Goal: Information Seeking & Learning: Learn about a topic

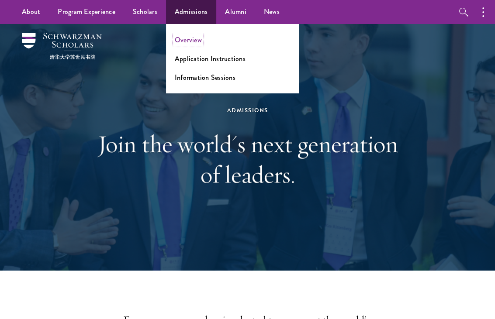
click at [188, 42] on link "Overview" at bounding box center [188, 40] width 27 height 10
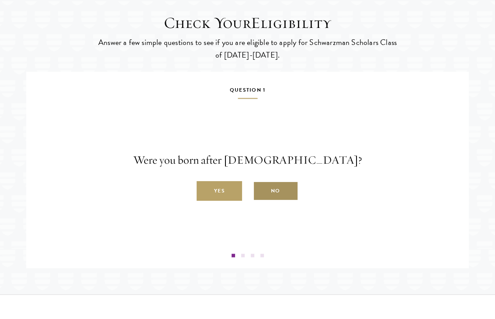
click at [275, 201] on label "No" at bounding box center [275, 192] width 45 height 20
click at [261, 190] on input "No" at bounding box center [257, 187] width 8 height 8
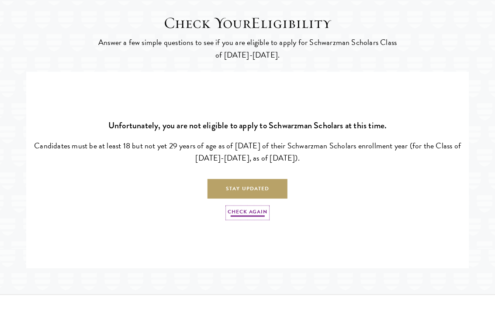
click at [244, 218] on link "Check Again" at bounding box center [247, 213] width 39 height 10
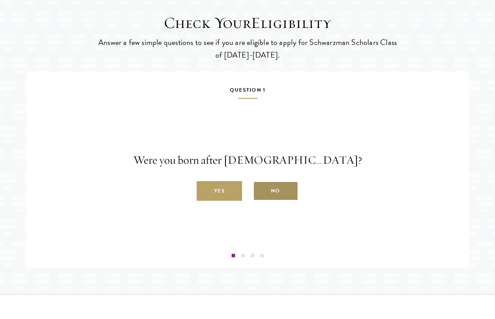
click at [262, 201] on label "No" at bounding box center [275, 192] width 45 height 20
click at [261, 190] on input "No" at bounding box center [257, 187] width 8 height 8
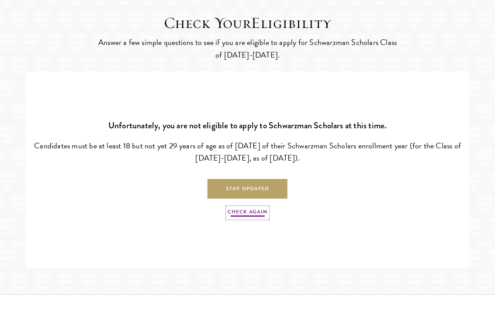
click at [246, 218] on link "Check Again" at bounding box center [247, 213] width 39 height 10
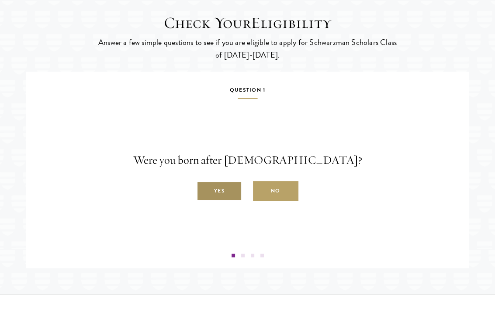
click at [224, 201] on label "Yes" at bounding box center [219, 192] width 45 height 20
click at [204, 190] on input "Yes" at bounding box center [201, 187] width 8 height 8
click at [225, 201] on label "Yes" at bounding box center [219, 192] width 45 height 20
click at [204, 190] on input "Yes" at bounding box center [201, 187] width 8 height 8
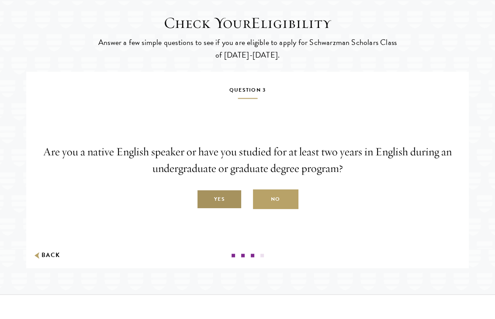
click at [219, 210] on label "Yes" at bounding box center [219, 200] width 45 height 20
click at [204, 199] on input "Yes" at bounding box center [201, 195] width 8 height 8
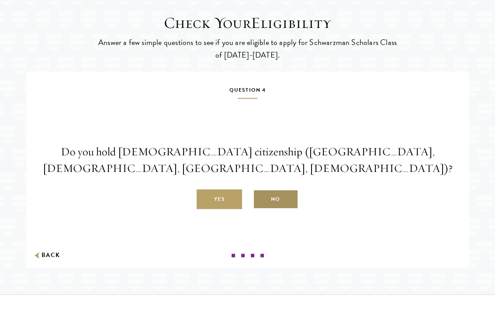
click at [278, 197] on label "No" at bounding box center [275, 200] width 45 height 20
click at [261, 197] on input "No" at bounding box center [257, 195] width 8 height 8
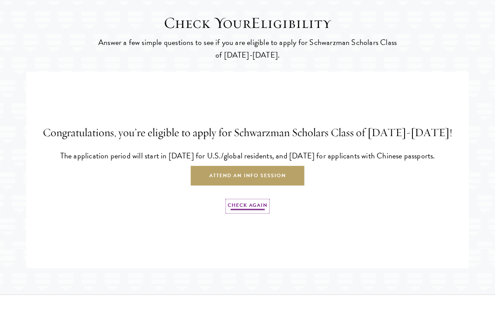
click at [249, 212] on link "Check Again" at bounding box center [247, 206] width 39 height 10
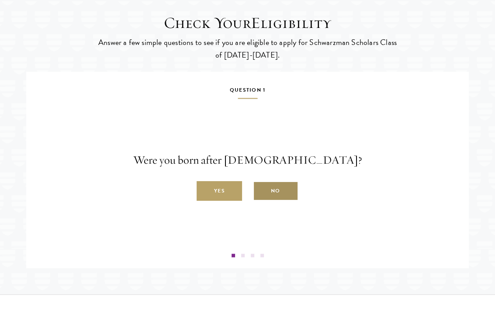
click at [274, 201] on label "No" at bounding box center [275, 192] width 45 height 20
click at [261, 190] on input "No" at bounding box center [257, 187] width 8 height 8
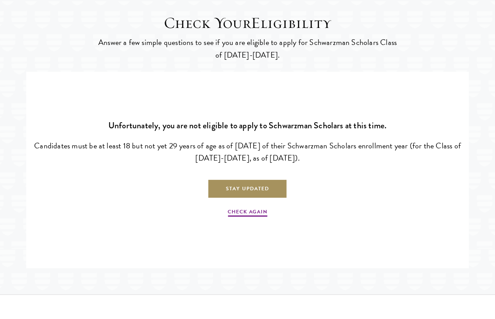
click at [256, 199] on link "Stay Updated" at bounding box center [248, 190] width 80 height 20
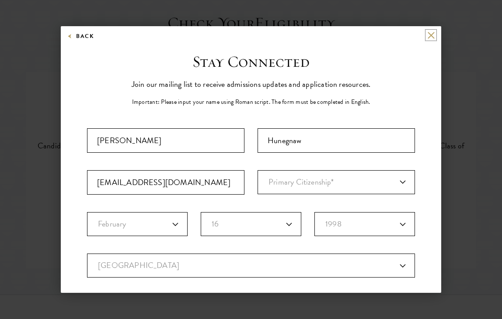
click at [427, 35] on button at bounding box center [430, 34] width 7 height 7
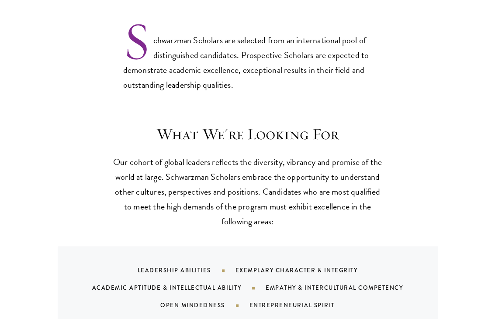
scroll to position [692, 0]
